Goal: Task Accomplishment & Management: Manage account settings

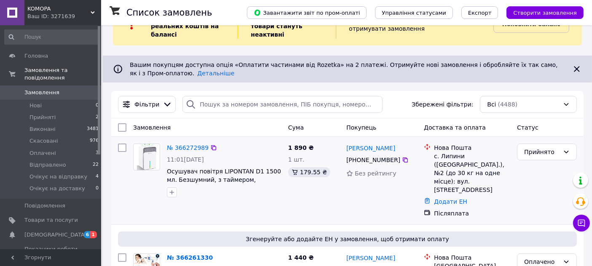
scroll to position [47, 0]
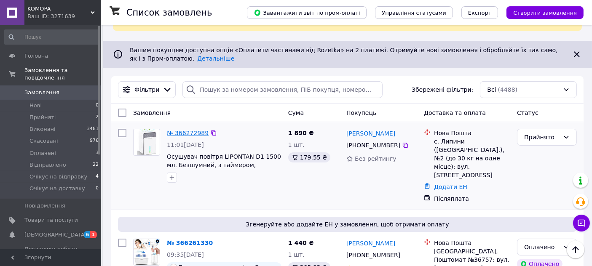
click at [189, 134] on link "№ 366272989" at bounding box center [188, 133] width 42 height 7
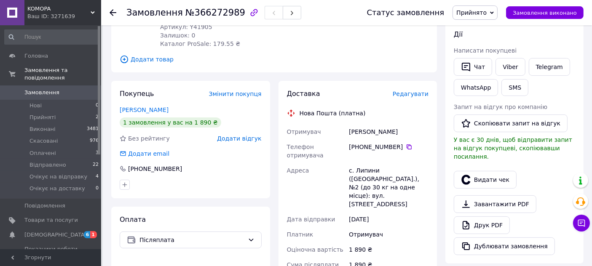
scroll to position [277, 0]
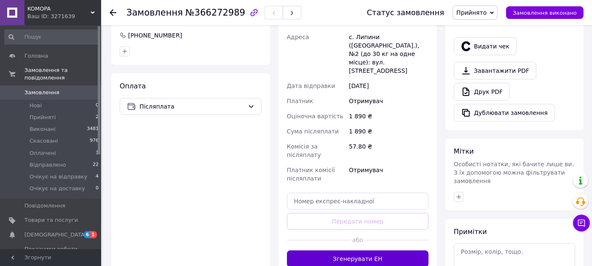
click at [357, 251] on button "Згенерувати ЕН" at bounding box center [358, 259] width 142 height 17
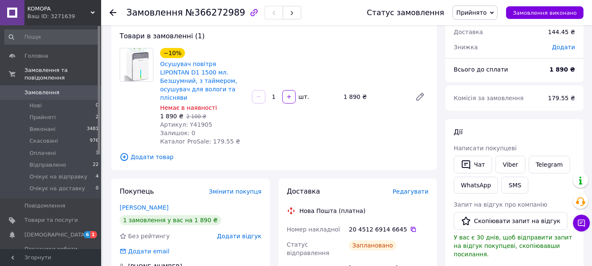
scroll to position [43, 0]
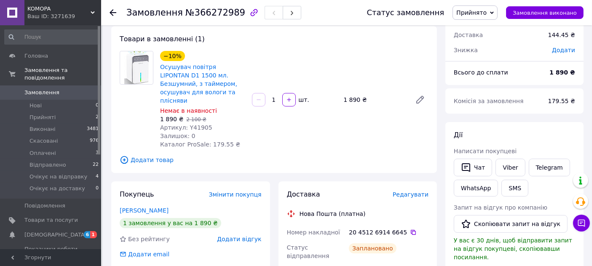
click at [114, 12] on use at bounding box center [113, 12] width 7 height 7
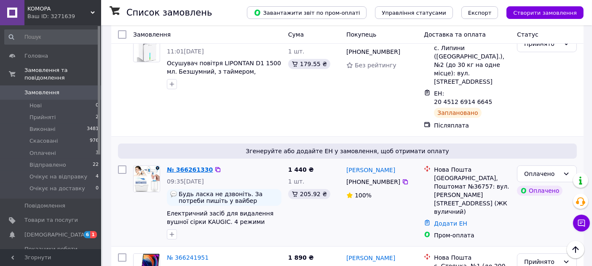
click at [180, 167] on link "№ 366261330" at bounding box center [190, 170] width 46 height 7
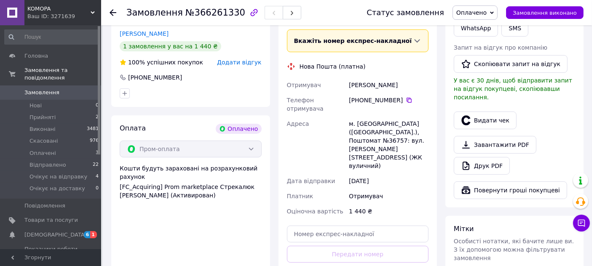
scroll to position [365, 0]
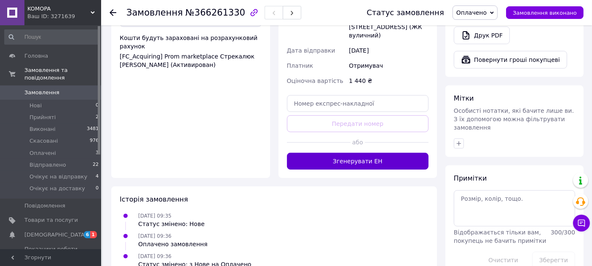
click at [373, 153] on button "Згенерувати ЕН" at bounding box center [358, 161] width 142 height 17
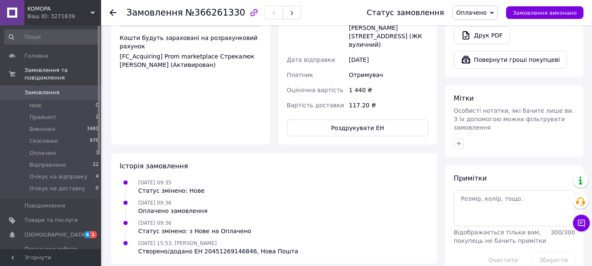
click at [113, 13] on use at bounding box center [113, 12] width 7 height 7
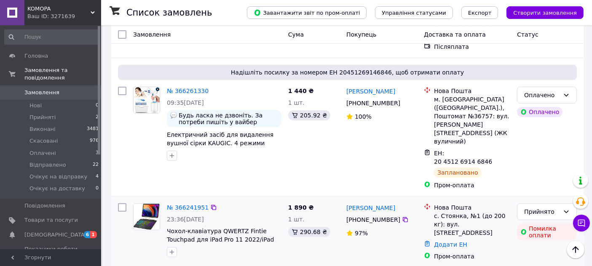
scroll to position [234, 0]
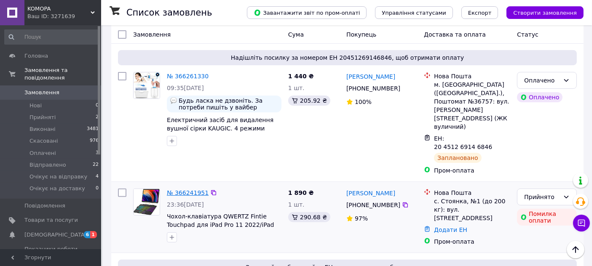
click at [182, 190] on link "№ 366241951" at bounding box center [188, 193] width 42 height 7
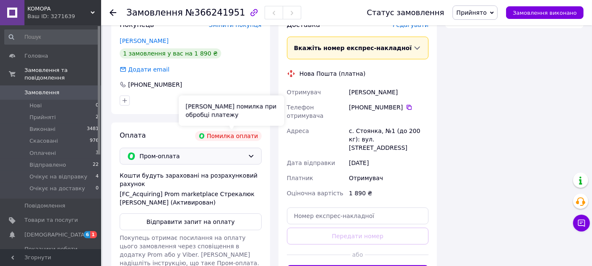
scroll to position [234, 0]
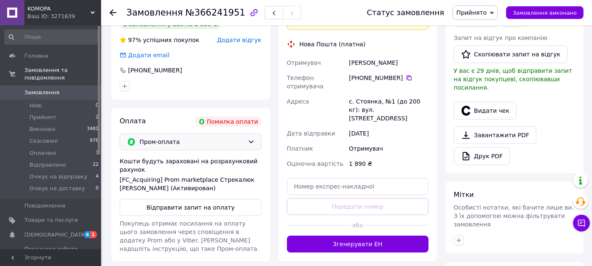
click at [183, 141] on span "Пром-оплата" at bounding box center [192, 141] width 105 height 9
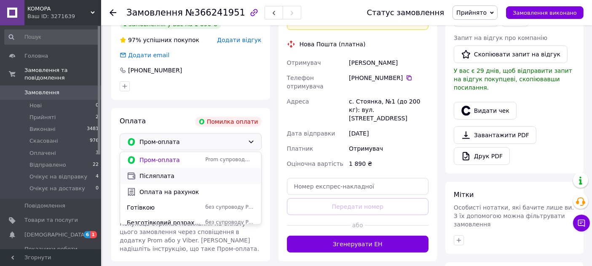
click at [169, 176] on span "Післяплата" at bounding box center [197, 176] width 115 height 8
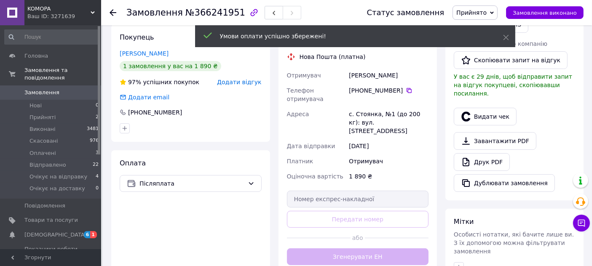
scroll to position [281, 0]
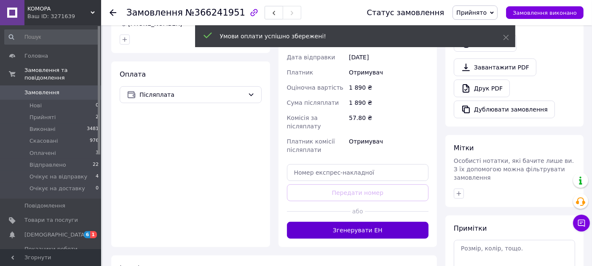
click at [363, 222] on button "Згенерувати ЕН" at bounding box center [358, 230] width 142 height 17
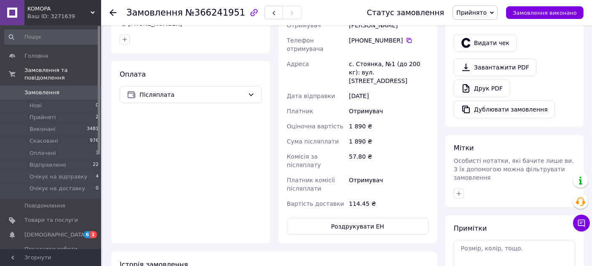
click at [112, 13] on icon at bounding box center [113, 12] width 7 height 7
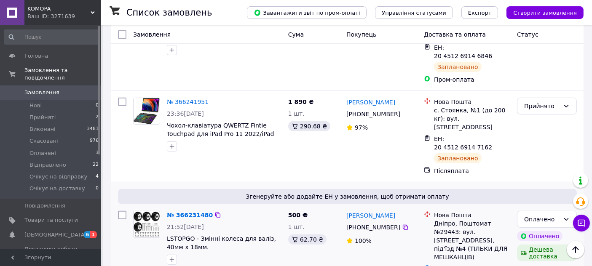
scroll to position [374, 0]
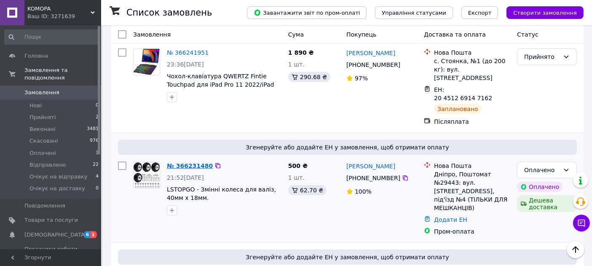
click at [182, 163] on link "№ 366231480" at bounding box center [190, 166] width 46 height 7
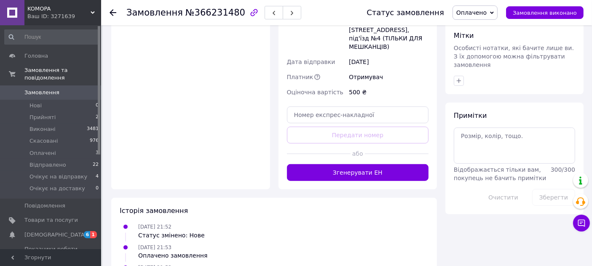
scroll to position [431, 0]
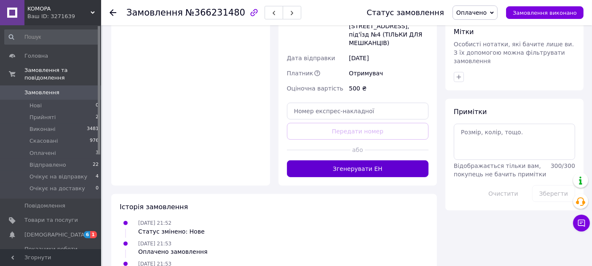
click at [355, 161] on button "Згенерувати ЕН" at bounding box center [358, 169] width 142 height 17
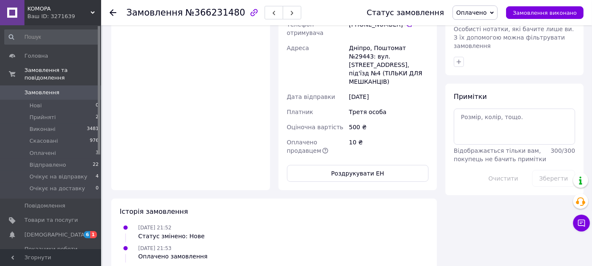
click at [112, 11] on icon at bounding box center [113, 12] width 7 height 7
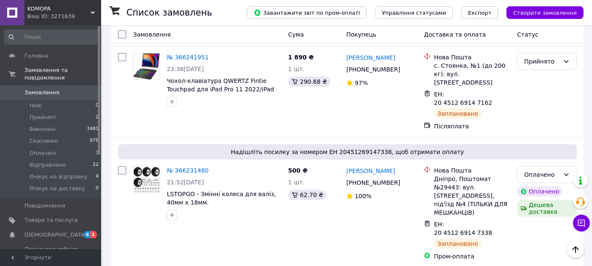
scroll to position [468, 0]
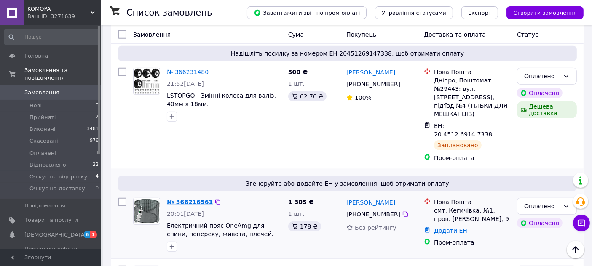
click at [184, 199] on link "№ 366216561" at bounding box center [190, 202] width 46 height 7
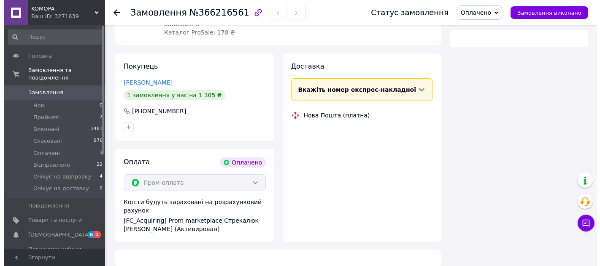
scroll to position [365, 0]
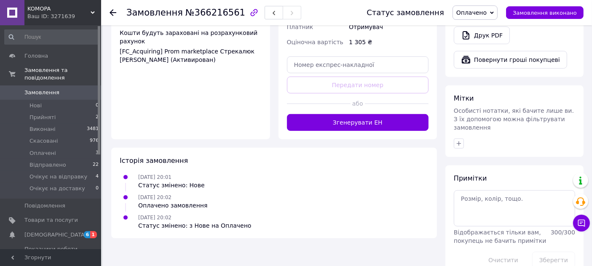
click at [358, 114] on button "Згенерувати ЕН" at bounding box center [358, 122] width 142 height 17
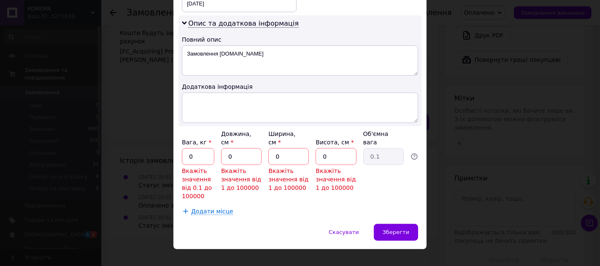
scroll to position [419, 0]
click at [210, 149] on input "0" at bounding box center [198, 156] width 32 height 17
type input "0.5"
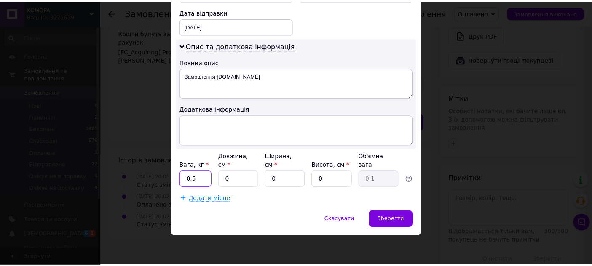
scroll to position [384, 0]
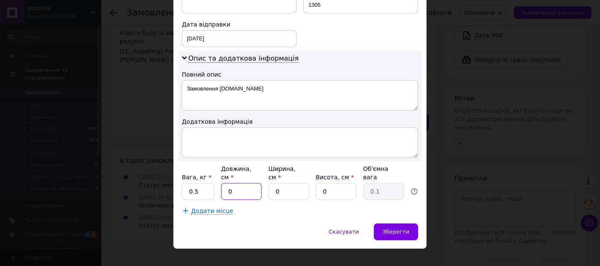
click at [227, 183] on input "0" at bounding box center [241, 191] width 40 height 17
type input "1"
type input "0.1"
type input "14"
click at [284, 183] on input "0" at bounding box center [288, 191] width 40 height 17
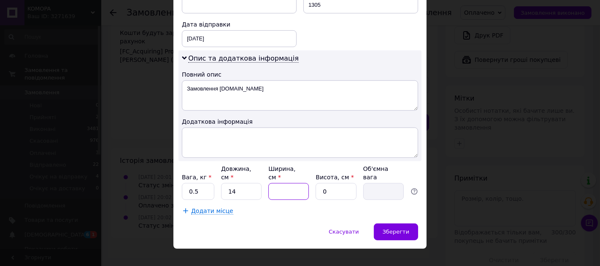
type input "1"
type input "0.1"
type input "13"
click at [344, 183] on input "0" at bounding box center [335, 191] width 40 height 17
type input "1"
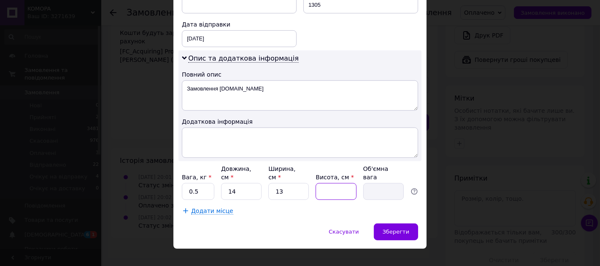
type input "0.1"
type input "12"
type input "0.55"
type input "12"
click at [403, 225] on div "Зберегти" at bounding box center [396, 232] width 44 height 17
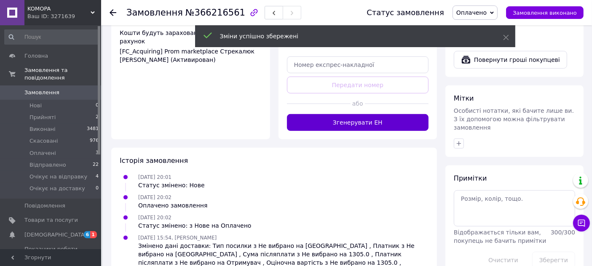
click at [345, 114] on button "Згенерувати ЕН" at bounding box center [358, 122] width 142 height 17
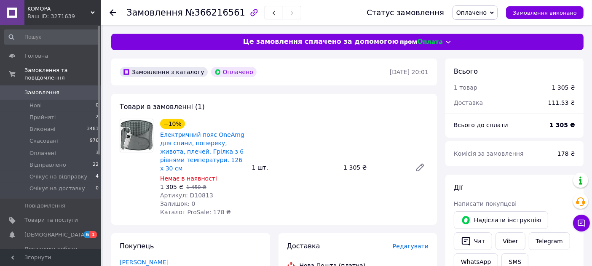
scroll to position [234, 0]
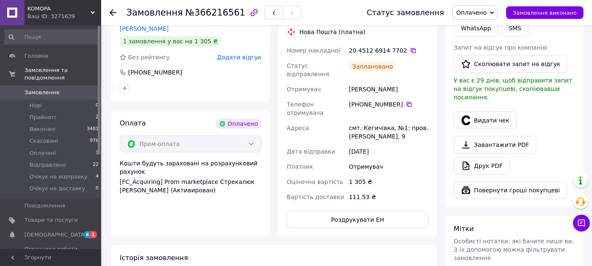
click at [115, 12] on use at bounding box center [113, 12] width 7 height 7
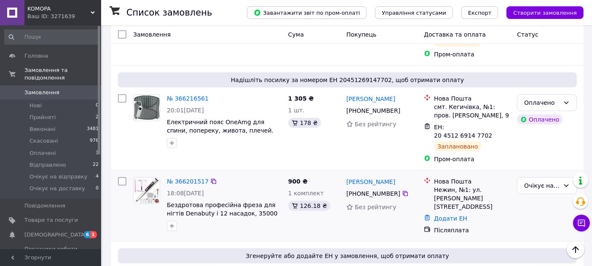
scroll to position [553, 0]
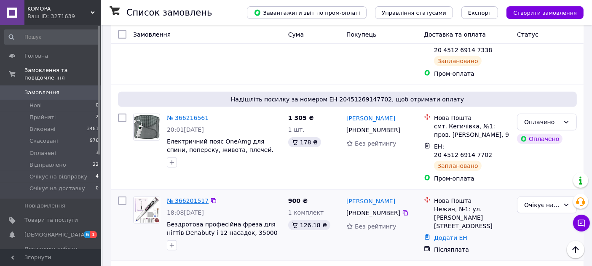
click at [192, 198] on link "№ 366201517" at bounding box center [188, 201] width 42 height 7
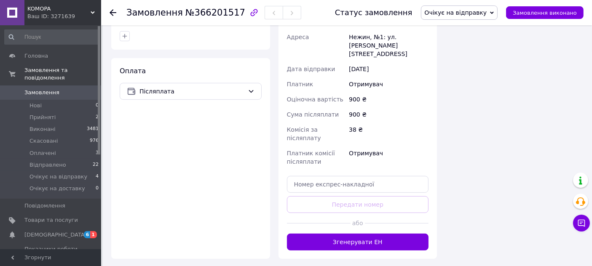
scroll to position [343, 0]
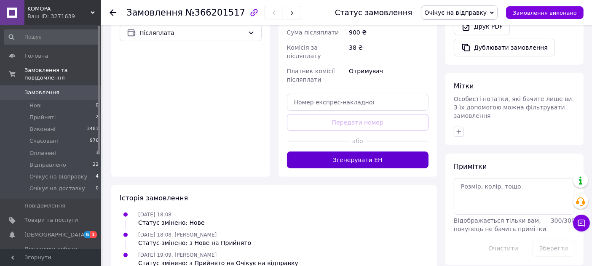
click at [340, 152] on button "Згенерувати ЕН" at bounding box center [358, 160] width 142 height 17
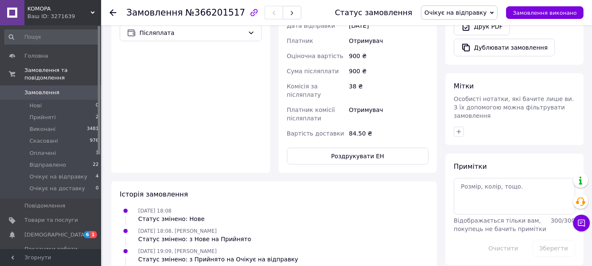
click at [110, 13] on icon at bounding box center [113, 12] width 7 height 7
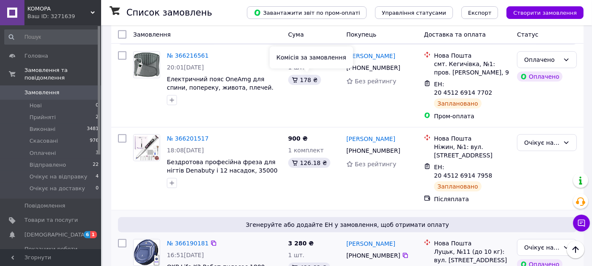
scroll to position [624, 0]
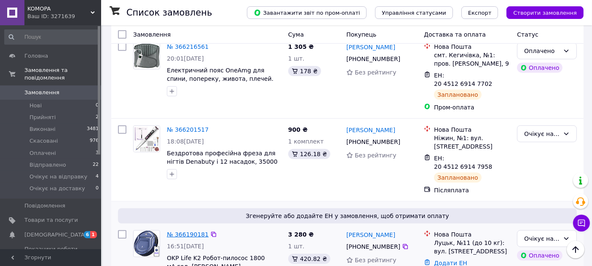
click at [180, 231] on link "№ 366190181" at bounding box center [188, 234] width 42 height 7
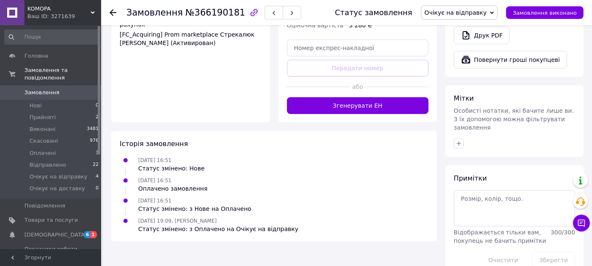
scroll to position [365, 0]
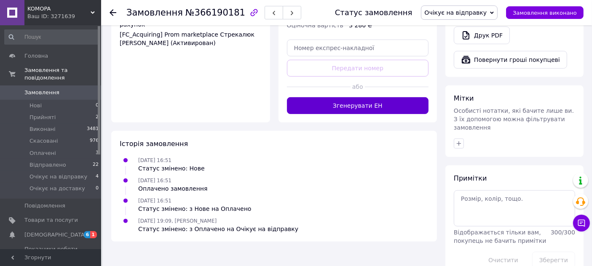
click at [358, 97] on button "Згенерувати ЕН" at bounding box center [358, 105] width 142 height 17
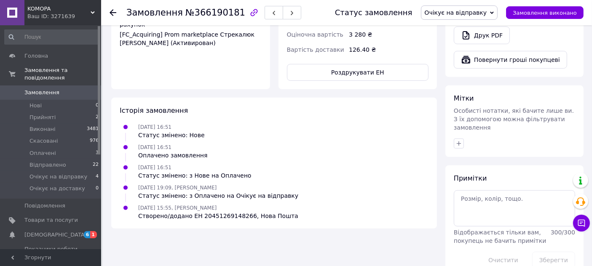
click at [113, 13] on icon at bounding box center [113, 12] width 7 height 7
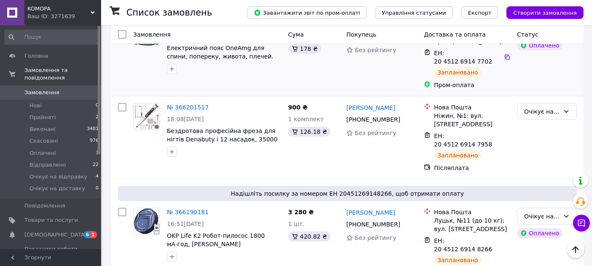
scroll to position [693, 0]
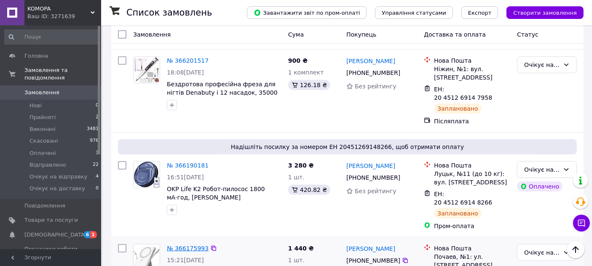
click at [188, 245] on link "№ 366175993" at bounding box center [188, 248] width 42 height 7
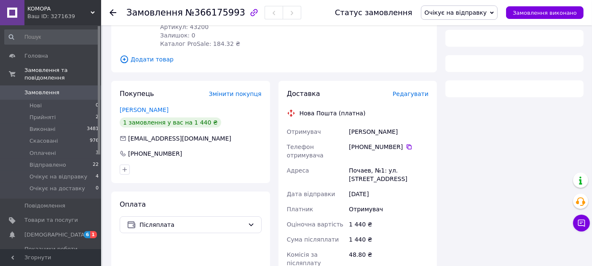
scroll to position [334, 0]
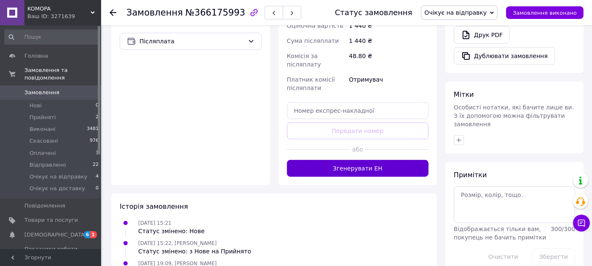
click at [342, 160] on button "Згенерувати ЕН" at bounding box center [358, 168] width 142 height 17
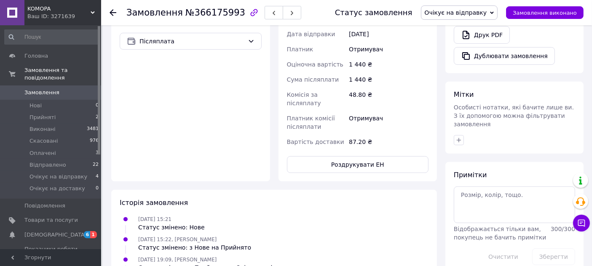
click at [113, 13] on icon at bounding box center [113, 12] width 7 height 7
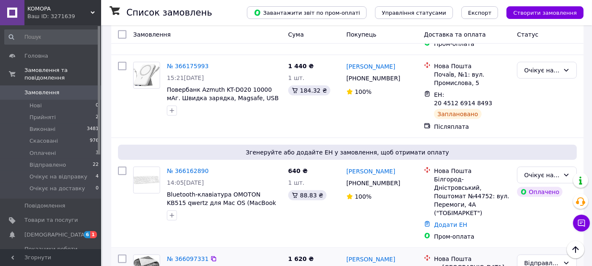
scroll to position [890, 0]
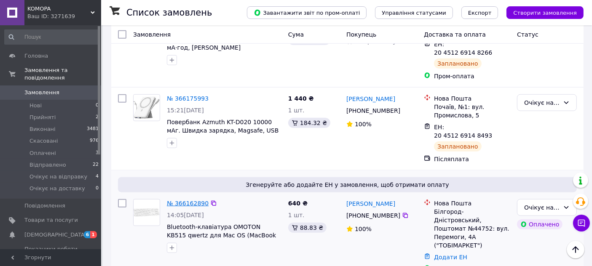
click at [178, 200] on link "№ 366162890" at bounding box center [188, 203] width 42 height 7
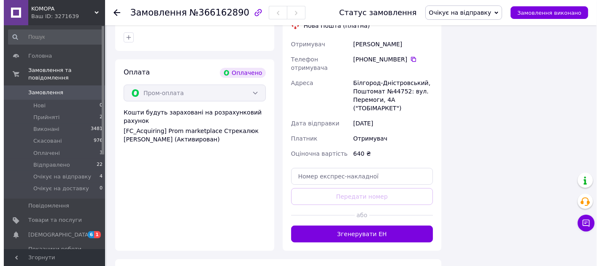
scroll to position [365, 0]
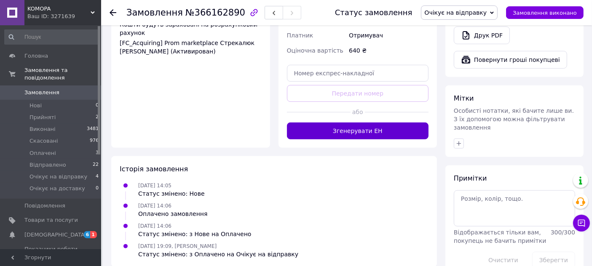
click at [370, 123] on button "Згенерувати ЕН" at bounding box center [358, 131] width 142 height 17
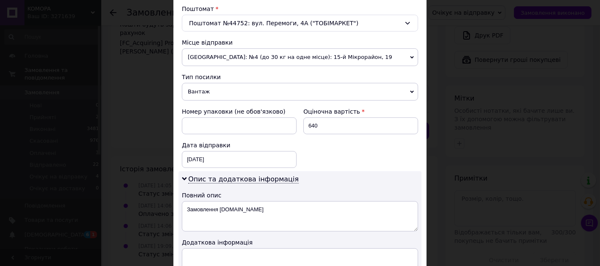
scroll to position [374, 0]
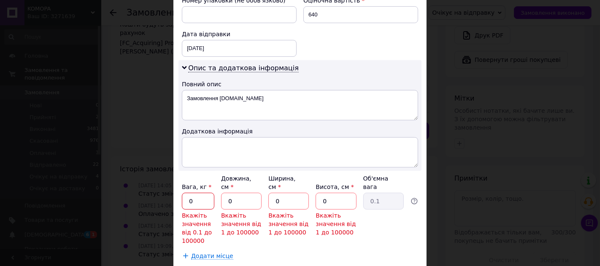
click at [187, 193] on input "0" at bounding box center [198, 201] width 32 height 17
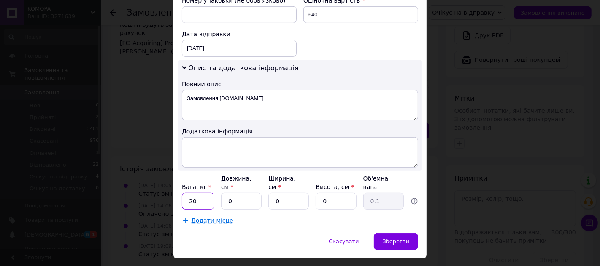
type input "20"
click at [232, 193] on input "0" at bounding box center [241, 201] width 40 height 17
type input "1"
type input "0.1"
type input "15"
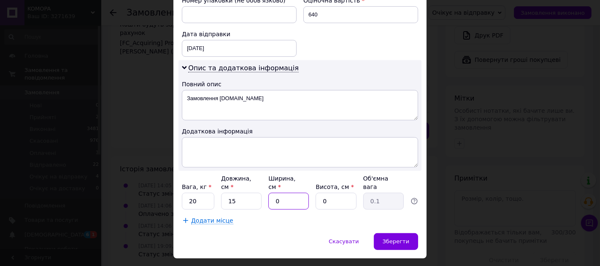
drag, startPoint x: 287, startPoint y: 193, endPoint x: 280, endPoint y: 194, distance: 6.9
click at [280, 194] on input "0" at bounding box center [288, 201] width 40 height 17
type input "1"
type input "0.1"
type input "15"
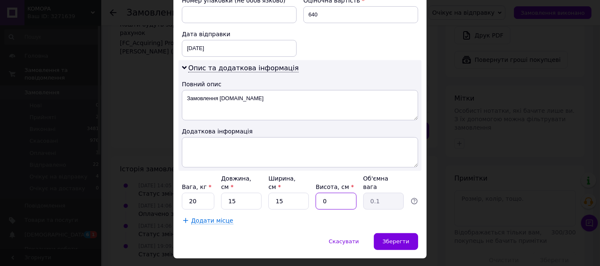
drag, startPoint x: 328, startPoint y: 191, endPoint x: 312, endPoint y: 191, distance: 15.2
click at [313, 191] on div "Вага, кг * 20 Довжина, см * 15 Ширина, см * 15 Висота, см * 0 Об'ємна вага 0.1" at bounding box center [300, 192] width 236 height 35
type input "3"
type input "0.17"
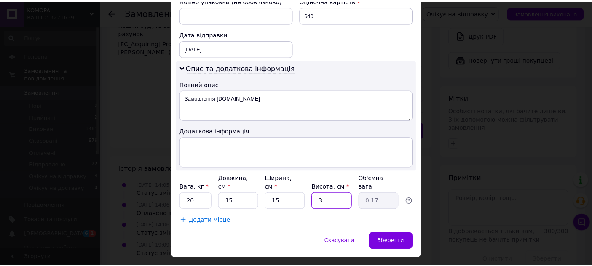
scroll to position [384, 0]
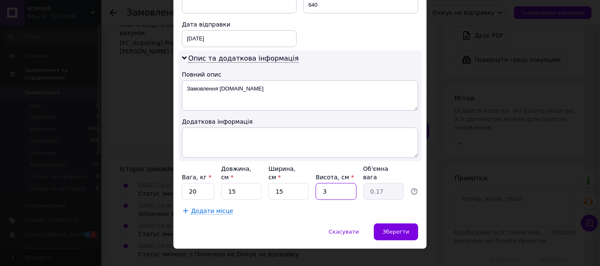
type input "3"
click at [389, 229] on span "Зберегти" at bounding box center [395, 232] width 27 height 6
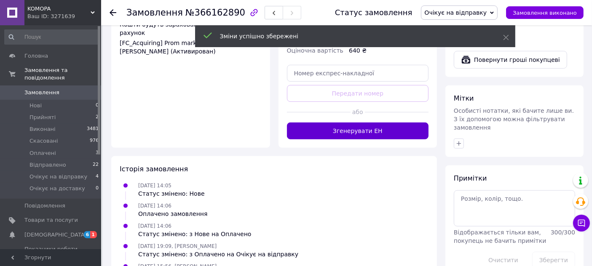
click at [349, 123] on button "Згенерувати ЕН" at bounding box center [358, 131] width 142 height 17
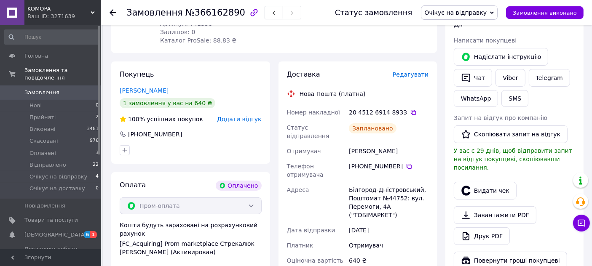
scroll to position [234, 0]
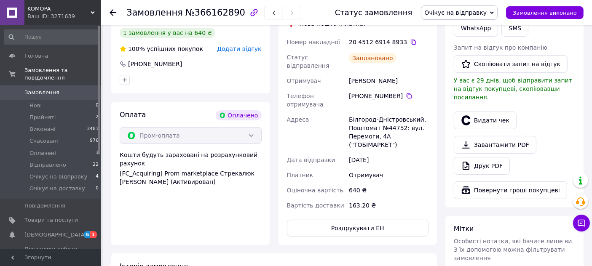
click at [113, 10] on icon at bounding box center [113, 12] width 7 height 7
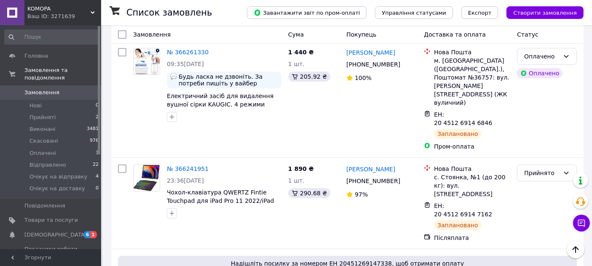
scroll to position [234, 0]
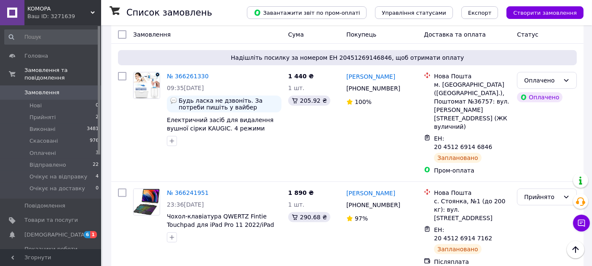
drag, startPoint x: 230, startPoint y: 280, endPoint x: 331, endPoint y: 280, distance: 100.8
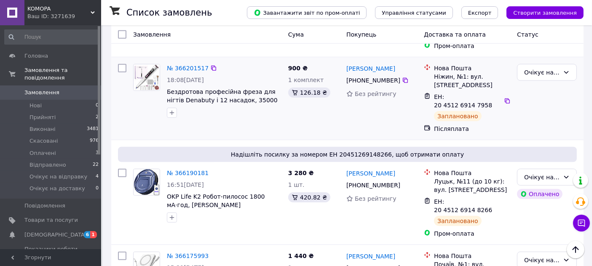
scroll to position [702, 0]
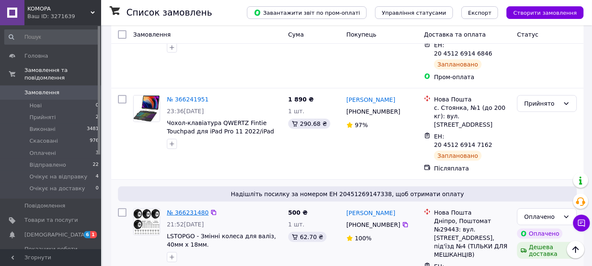
click at [190, 210] on link "№ 366231480" at bounding box center [188, 213] width 42 height 7
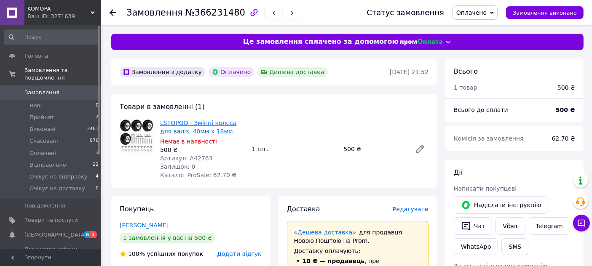
click at [193, 132] on link "LSTOPGO - Змінні колеса для валіз, 40мм x 18мм." at bounding box center [198, 127] width 76 height 15
click at [111, 13] on use at bounding box center [113, 12] width 7 height 7
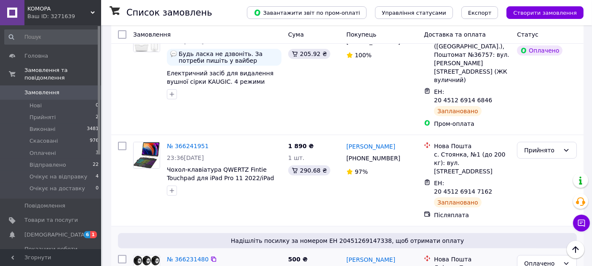
scroll to position [374, 0]
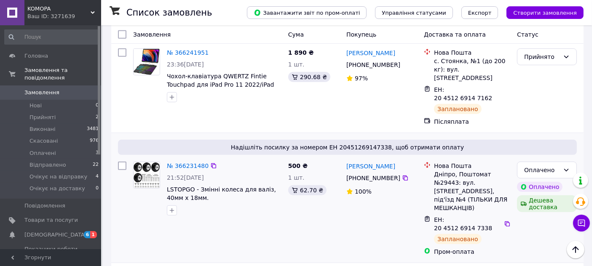
click at [544, 159] on div "Оплачено Оплачено Дешева доставка" at bounding box center [547, 209] width 67 height 101
